Goal: Find specific page/section: Find specific page/section

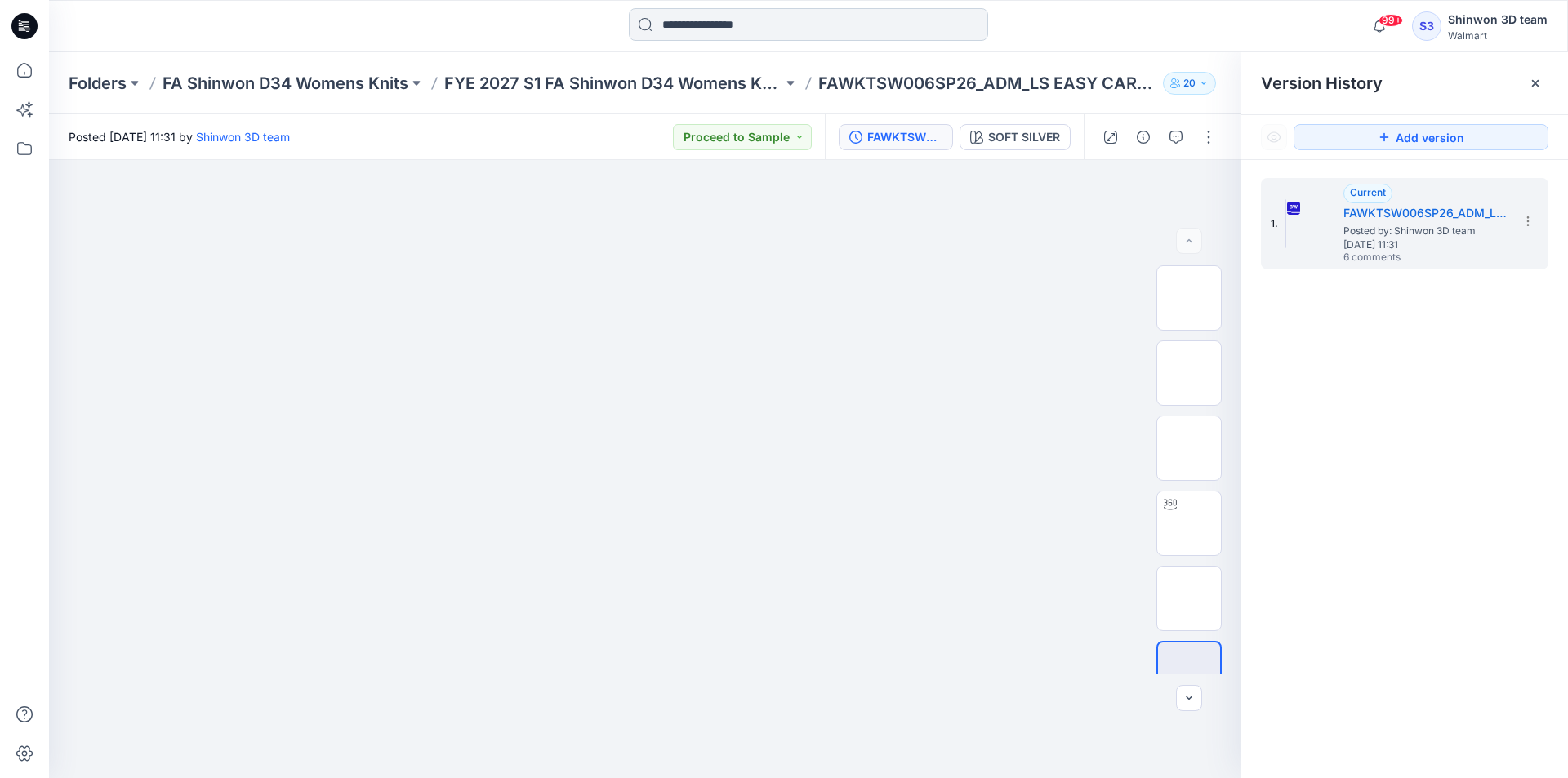
click at [748, 18] on input at bounding box center [809, 24] width 360 height 32
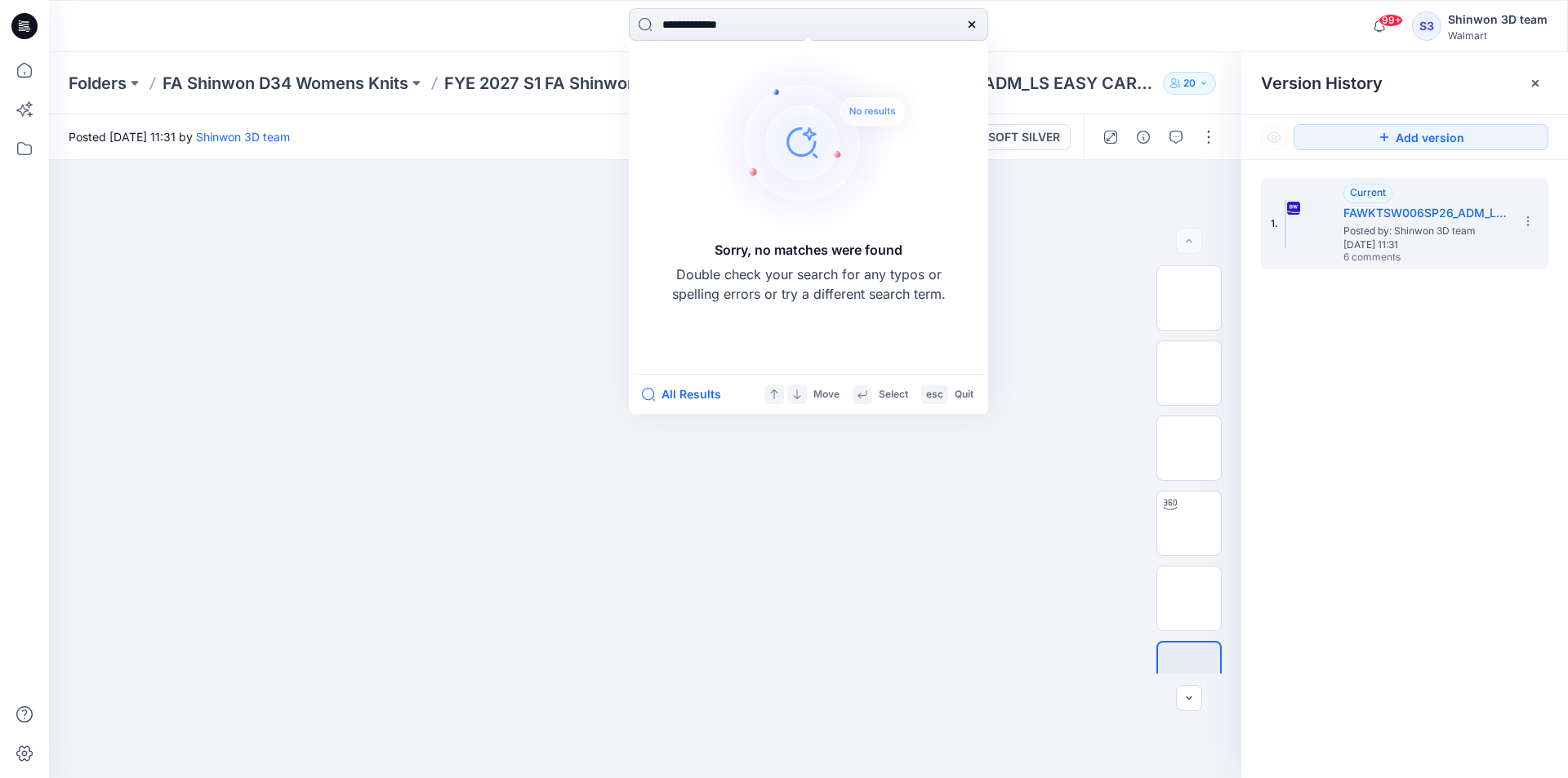
type input "**********"
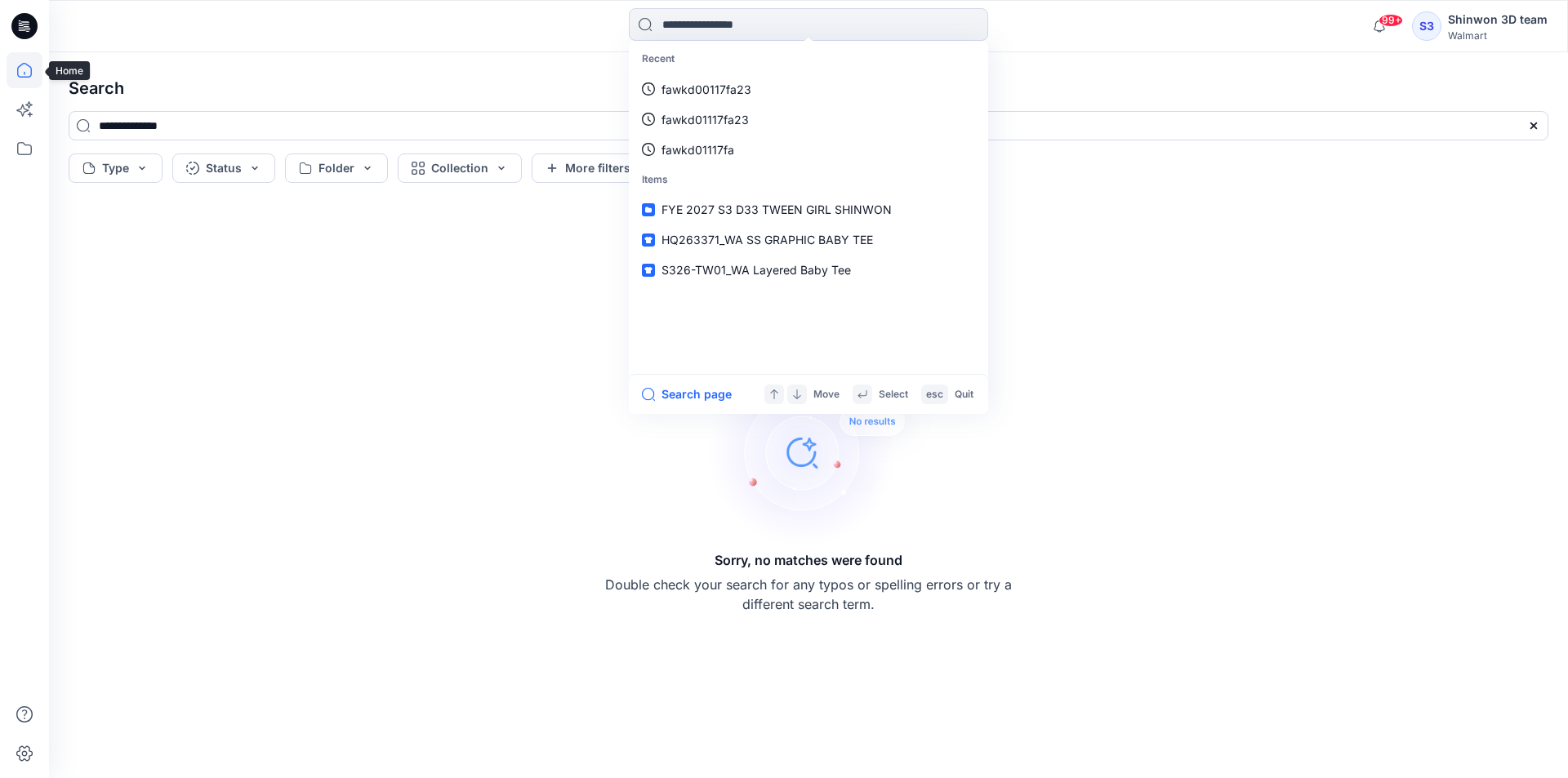
click at [20, 80] on icon at bounding box center [24, 70] width 36 height 36
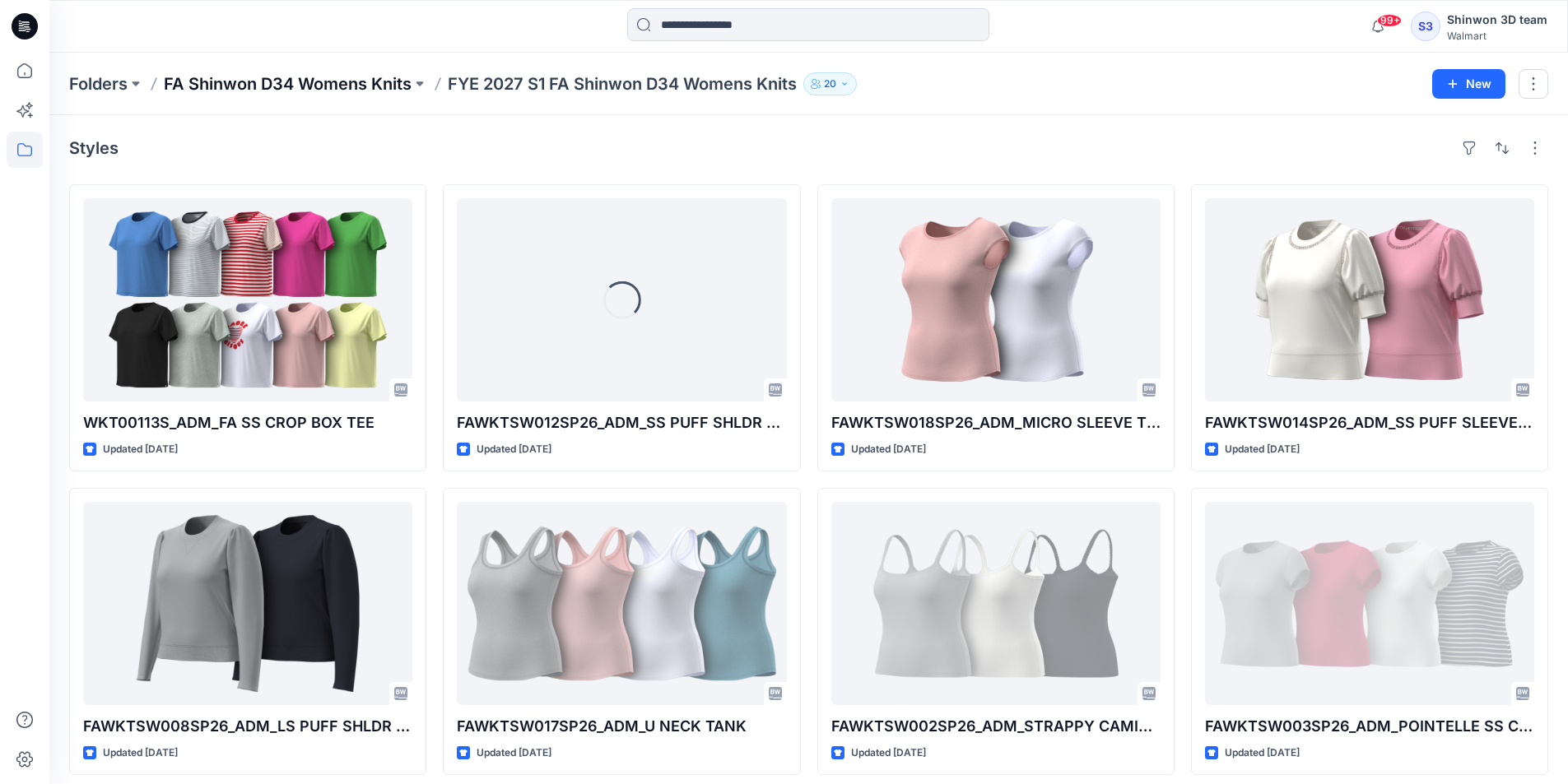
click at [382, 79] on p "FA Shinwon D34 Womens Knits" at bounding box center [287, 83] width 247 height 23
